Goal: Task Accomplishment & Management: Manage account settings

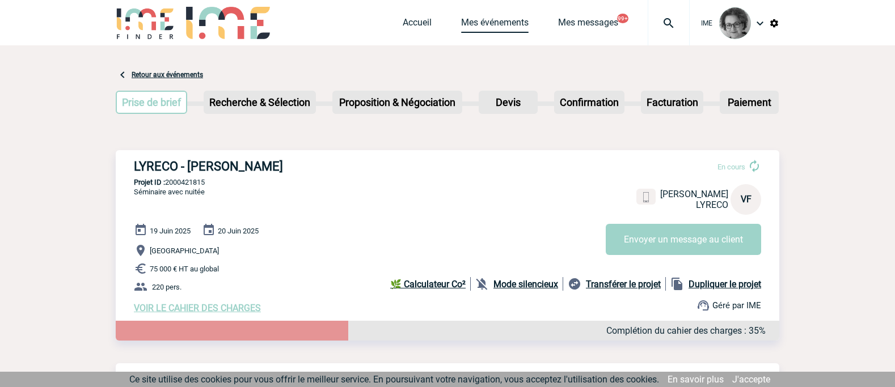
click at [491, 26] on link "Mes événements" at bounding box center [494, 25] width 67 height 16
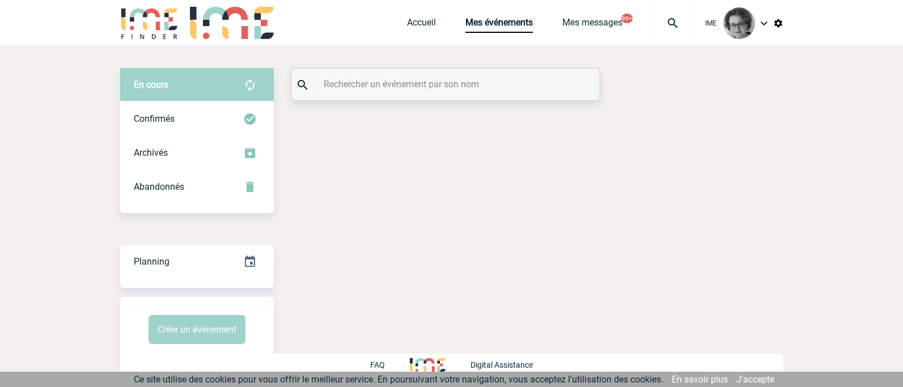
click at [439, 78] on input "text" at bounding box center [447, 84] width 252 height 16
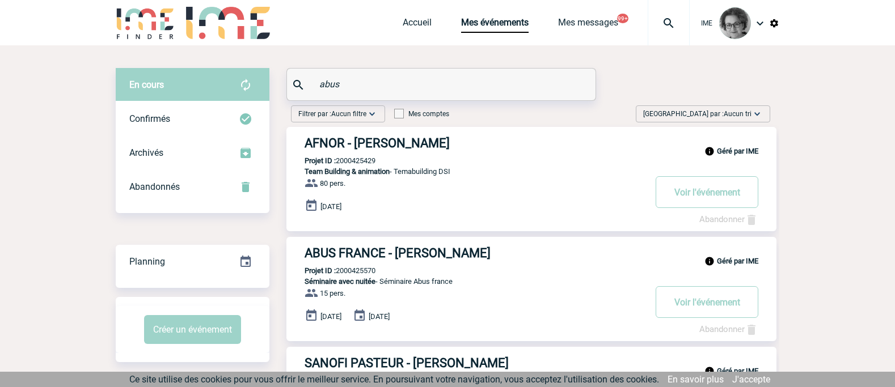
type input "abus"
click at [729, 332] on link "Abandonner" at bounding box center [728, 329] width 59 height 10
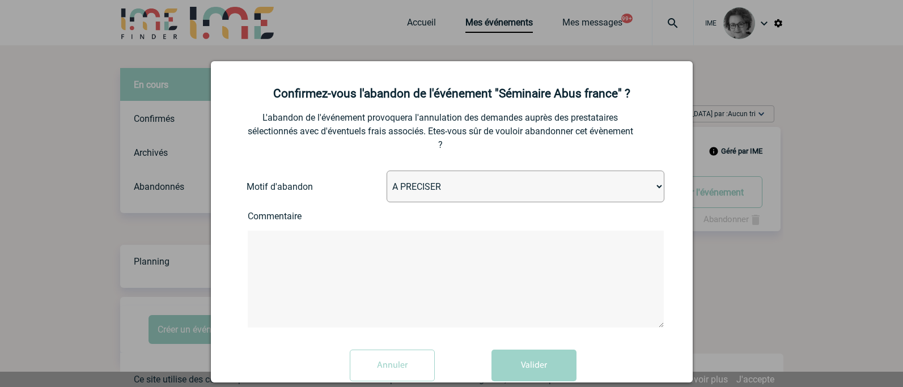
drag, startPoint x: 540, startPoint y: 186, endPoint x: 534, endPoint y: 188, distance: 6.1
click at [540, 186] on select "A PRECISER Projet annulé Projet reporté Evénement organisé en interne A fait ap…" at bounding box center [526, 187] width 278 height 32
select select "ABANDON_PROJET_02"
click at [387, 171] on select "A PRECISER Projet annulé Projet reporté Evénement organisé en interne A fait ap…" at bounding box center [526, 187] width 278 height 32
click at [311, 260] on textarea at bounding box center [456, 279] width 416 height 97
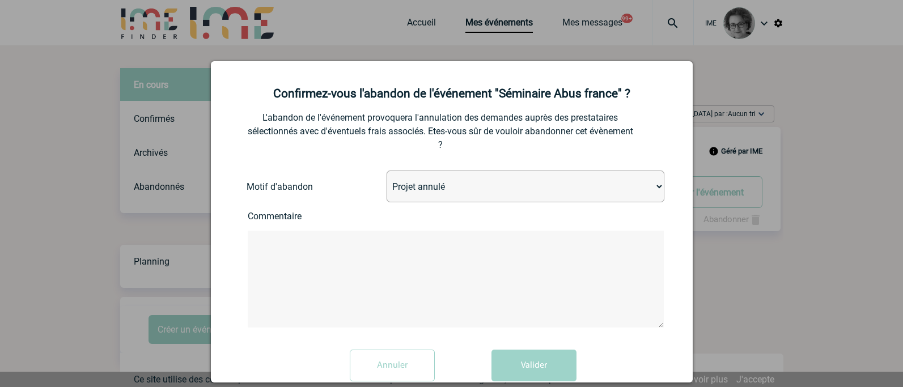
click at [463, 254] on textarea at bounding box center [456, 279] width 416 height 97
paste textarea "Bonjour Anne-Françoise, Merci pour votre mail, et je m’excuse à mon tour, je n’…"
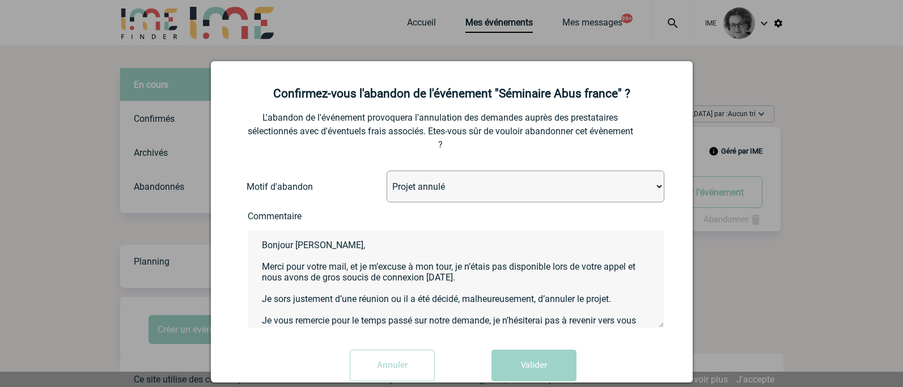
scroll to position [41, 0]
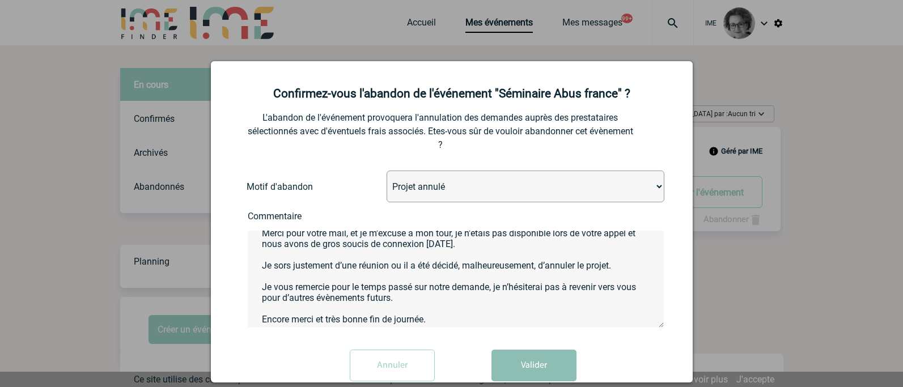
type textarea "Bonjour Anne-Françoise, Merci pour votre mail, et je m’excuse à mon tour, je n’…"
drag, startPoint x: 501, startPoint y: 371, endPoint x: 507, endPoint y: 371, distance: 6.3
click at [507, 371] on button "Valider" at bounding box center [534, 366] width 85 height 32
